Goal: Task Accomplishment & Management: Manage account settings

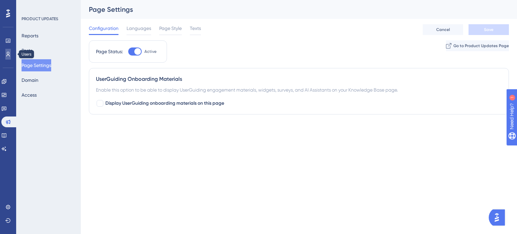
click at [8, 54] on icon at bounding box center [8, 54] width 4 height 5
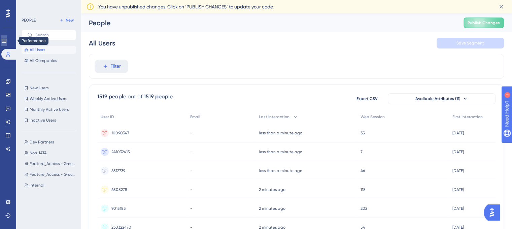
click at [7, 42] on link at bounding box center [3, 40] width 5 height 11
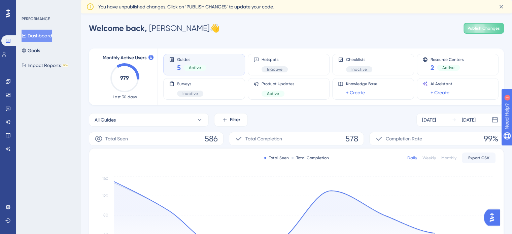
click at [237, 5] on span "You have unpublished changes. Click on ‘PUBLISH CHANGES’ to update your code." at bounding box center [185, 7] width 175 height 8
click at [7, 79] on icon at bounding box center [7, 81] width 5 height 5
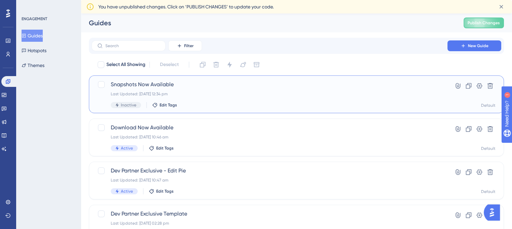
click at [217, 90] on div "Snapshots Now Available Last Updated: [DATE] 12:34 pm Inactive Edit Tags" at bounding box center [270, 94] width 318 height 28
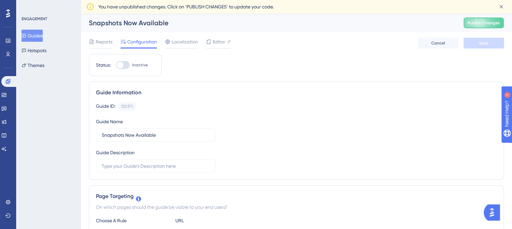
click at [128, 61] on div at bounding box center [122, 65] width 13 height 8
click at [116, 65] on input "Inactive" at bounding box center [116, 65] width 0 height 0
checkbox input "true"
click at [487, 42] on span "Save" at bounding box center [483, 42] width 9 height 5
click at [489, 23] on span "Publish Changes" at bounding box center [484, 22] width 32 height 5
